Goal: Go to known website: Access a specific website the user already knows

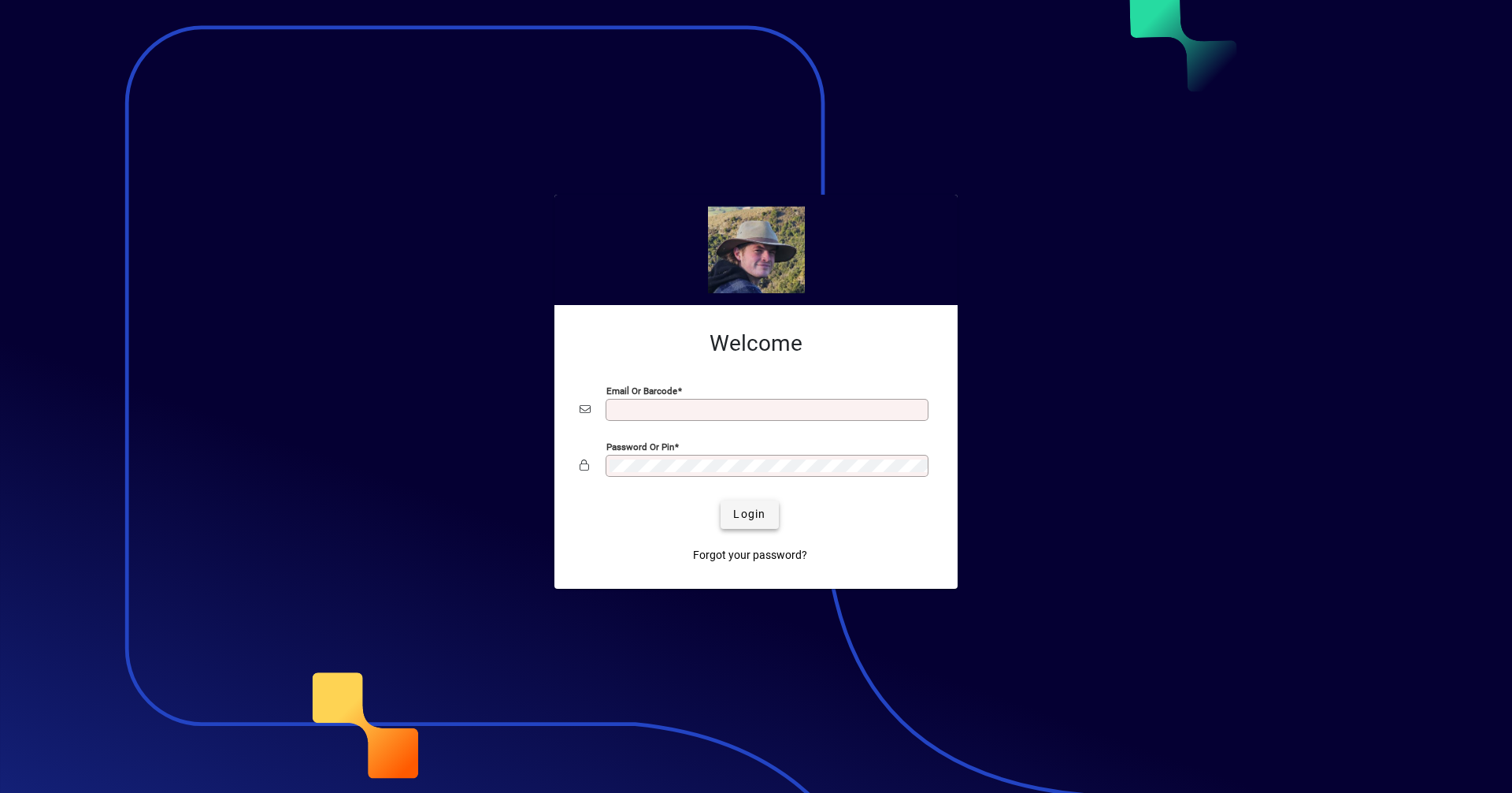
type input "**********"
click at [766, 507] on span "Login" at bounding box center [750, 514] width 32 height 16
